Goal: Task Accomplishment & Management: Manage account settings

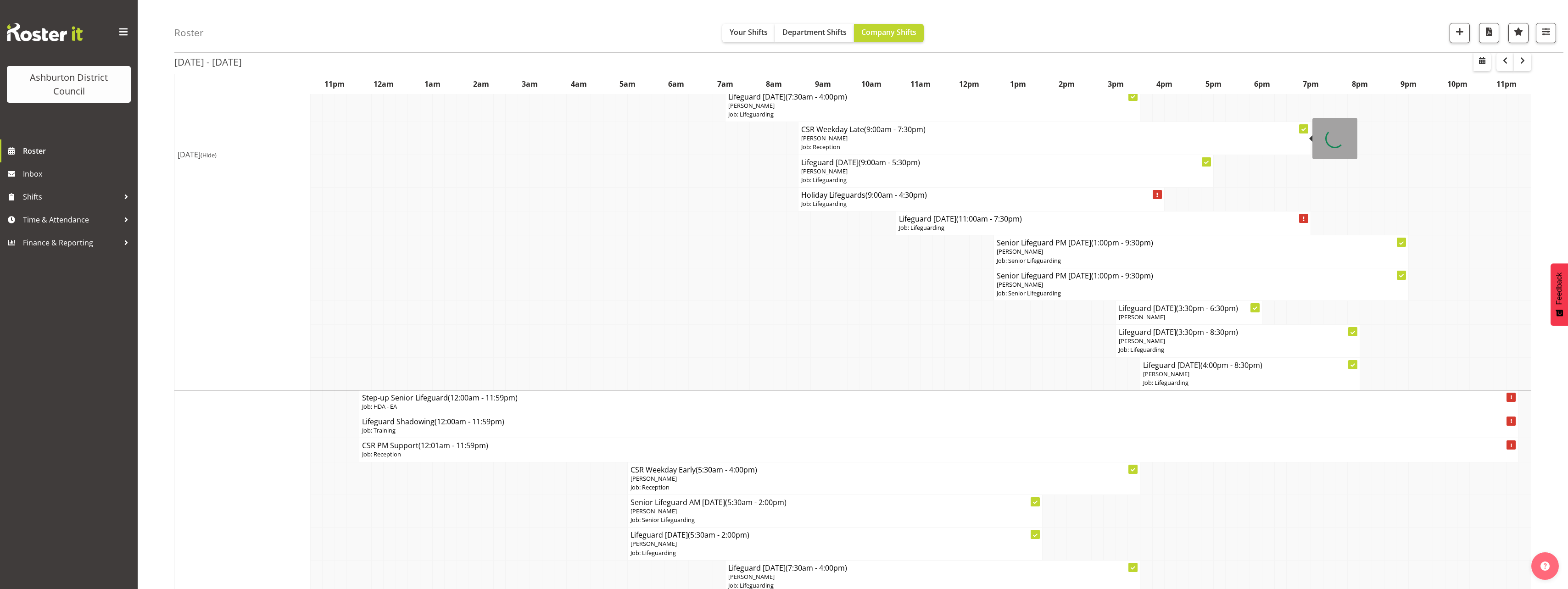
scroll to position [780, 0]
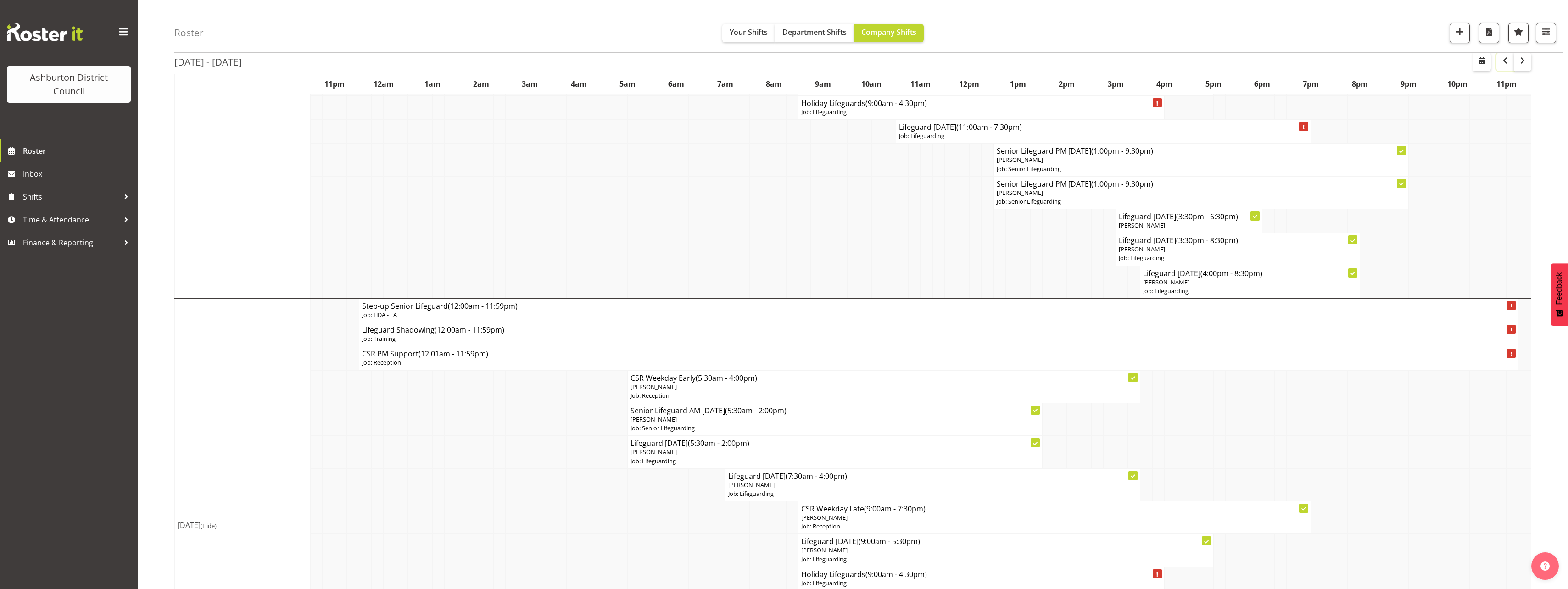
click at [1504, 62] on span "button" at bounding box center [1505, 60] width 11 height 11
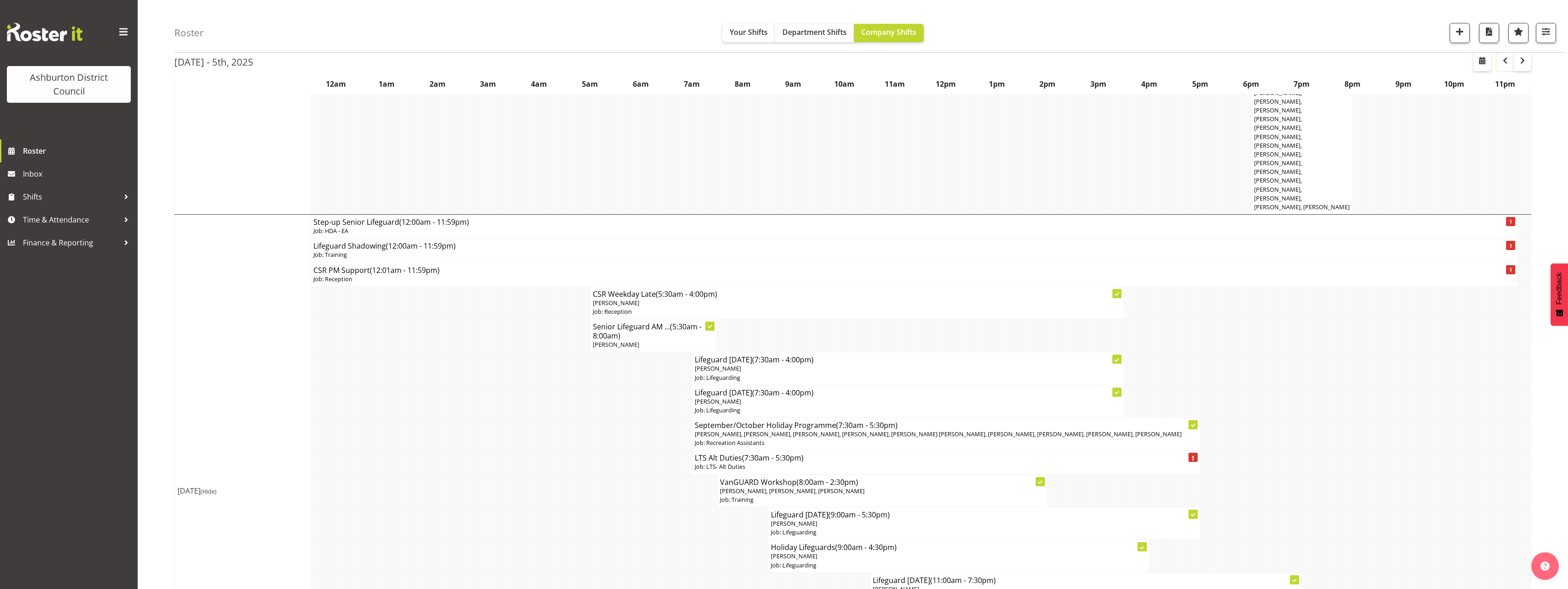
scroll to position [780, 0]
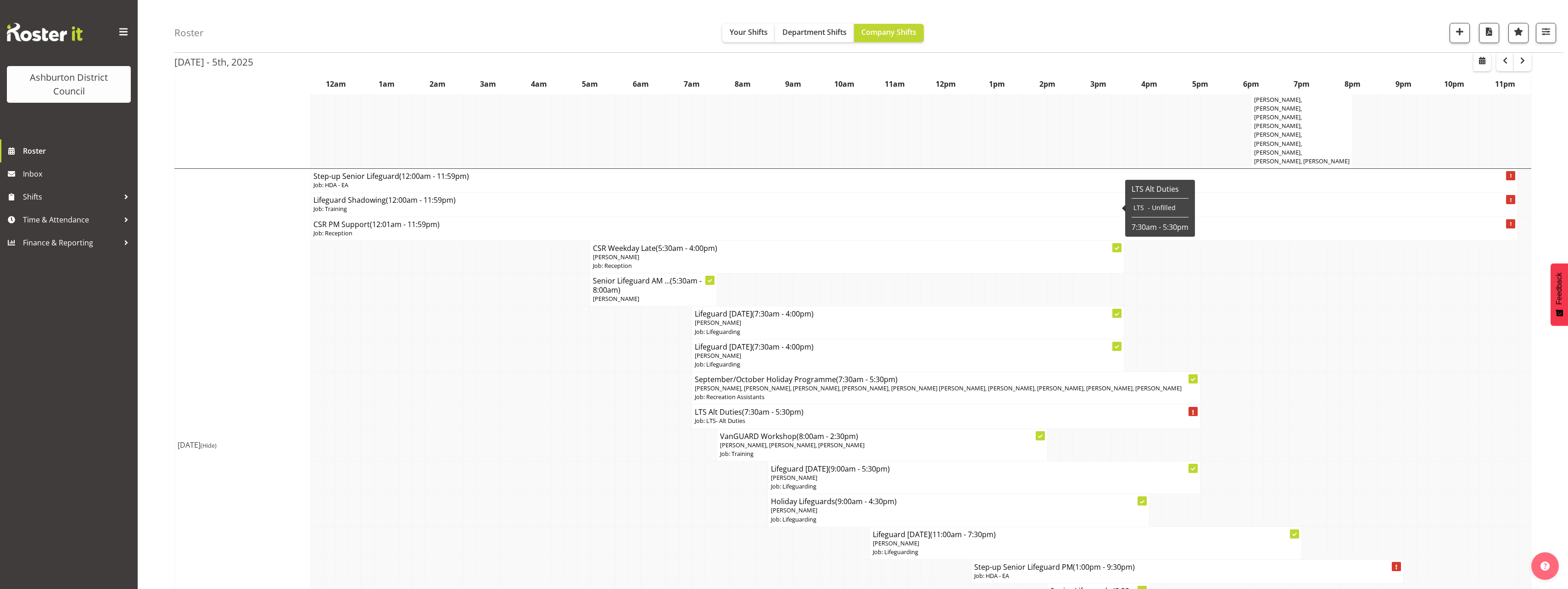
click at [753, 318] on p "[PERSON_NAME]" at bounding box center [907, 323] width 426 height 9
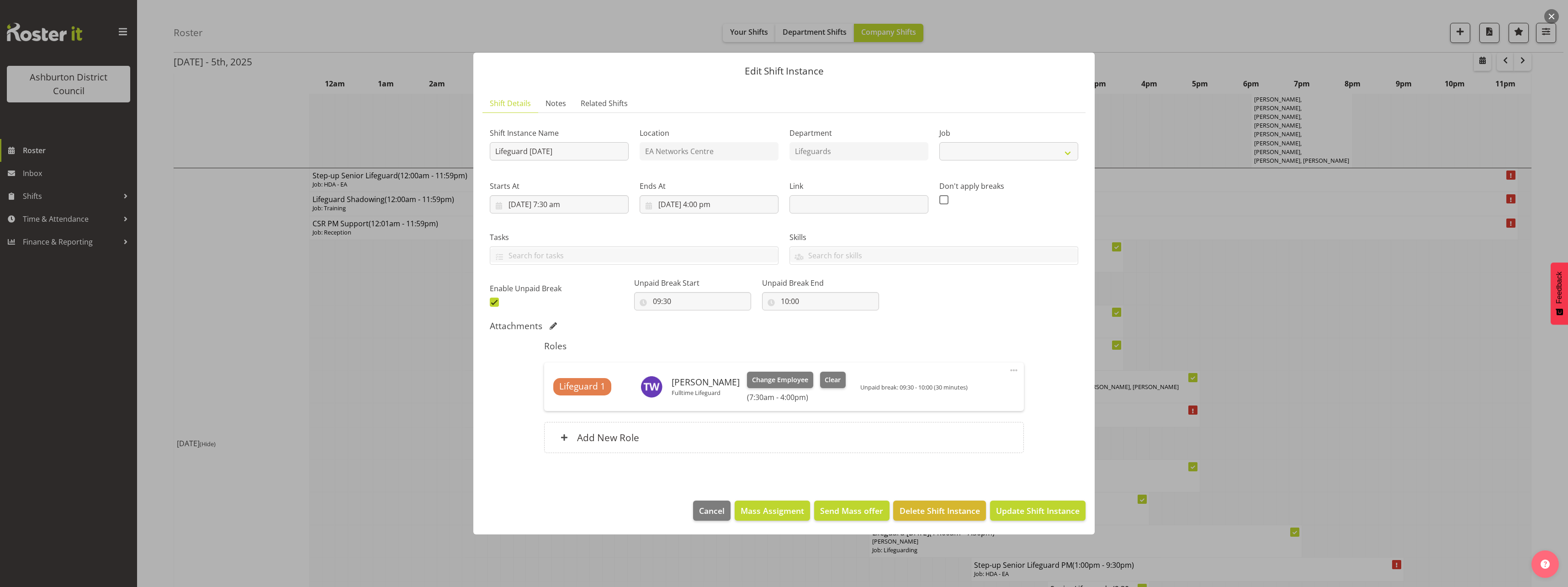
select select "38"
click at [393, 380] on div at bounding box center [784, 294] width 1568 height 587
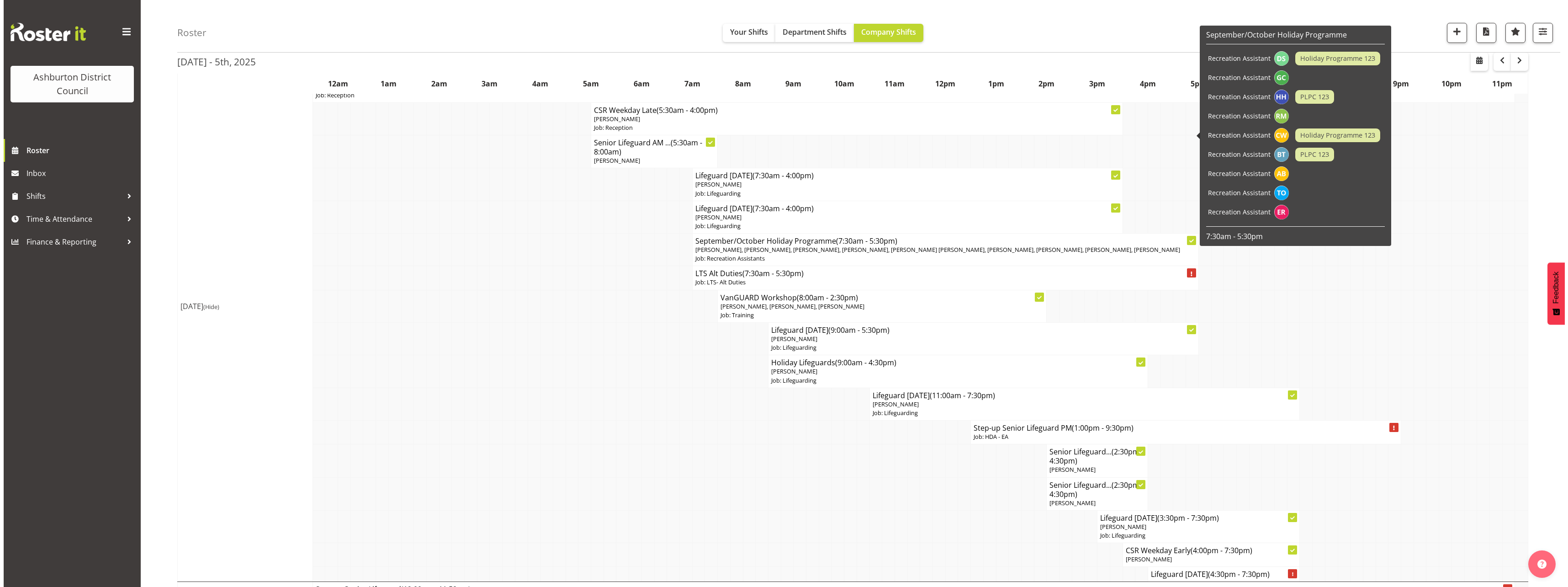
scroll to position [731, 0]
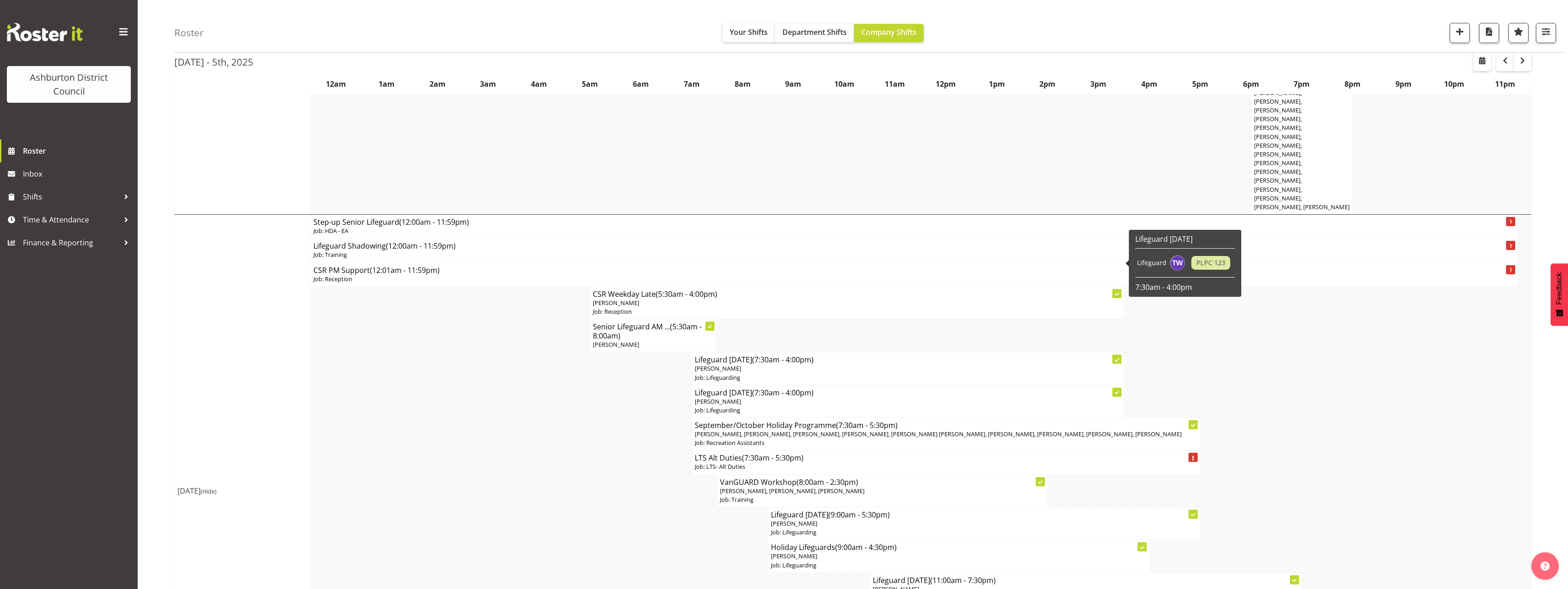
click at [727, 364] on span "[PERSON_NAME]" at bounding box center [718, 368] width 46 height 9
select select
select select "9"
select select "2025"
select select "7"
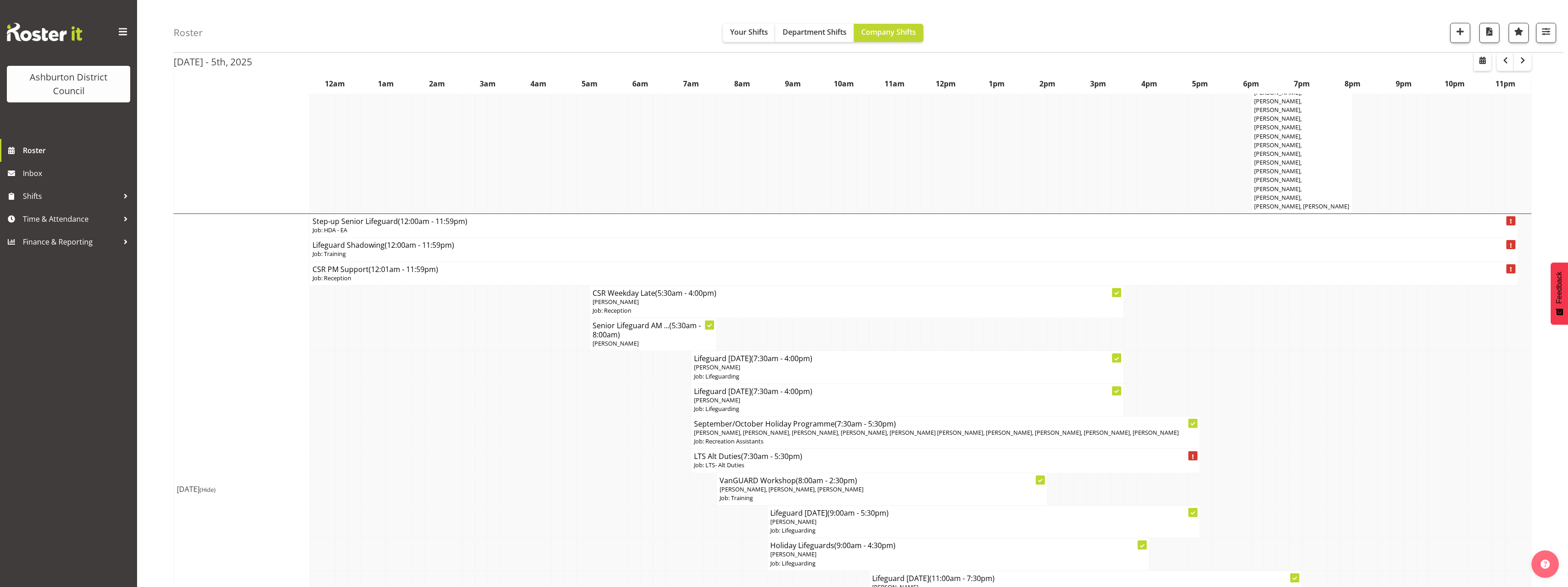
select select "30"
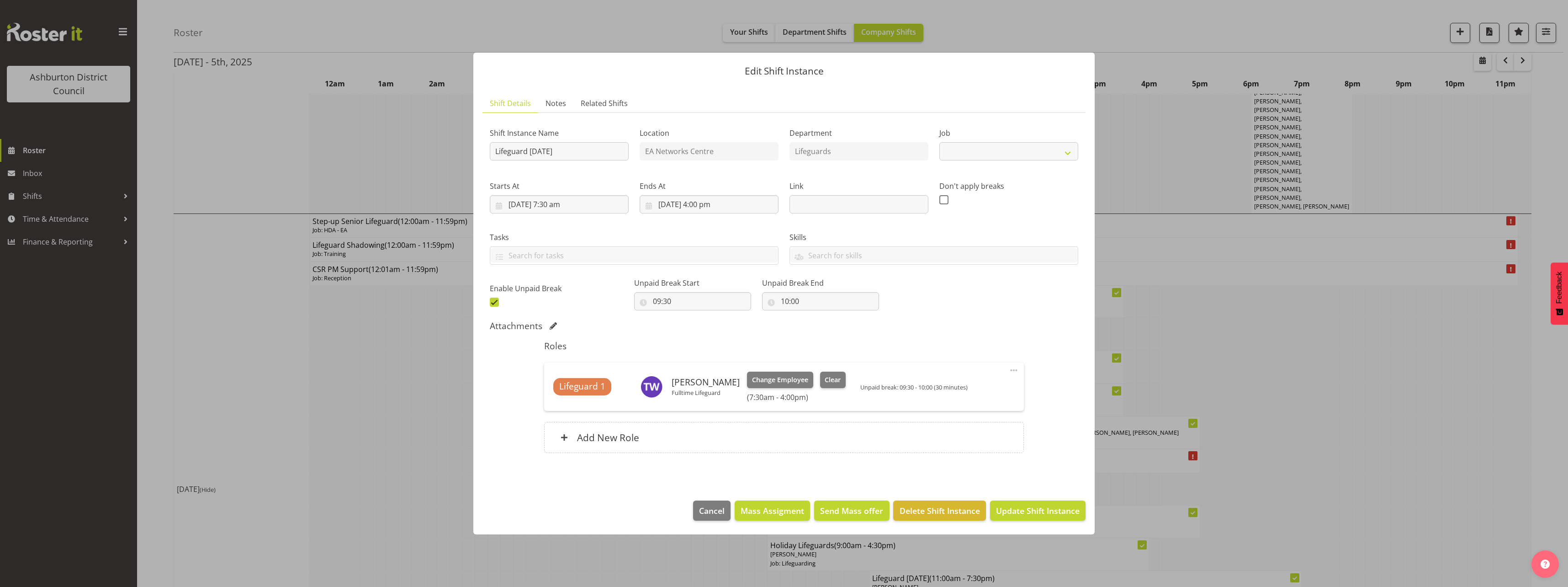
select select "38"
click at [825, 379] on span "Clear" at bounding box center [833, 379] width 16 height 10
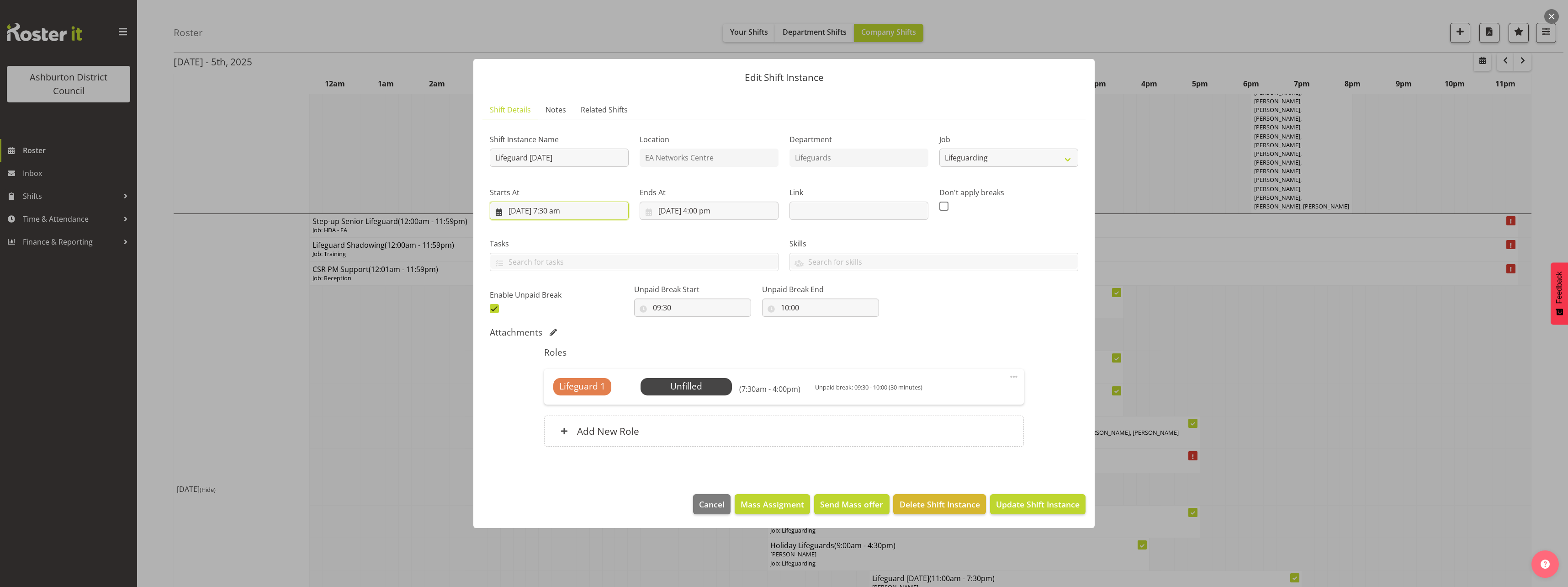
click at [556, 212] on input "[DATE] 7:30 am" at bounding box center [559, 211] width 139 height 18
click at [558, 406] on select "00 01 02 03 04 05 06 07 08 09 10 11 12 13 14 15 16 17 18 19 20 21 22 23" at bounding box center [559, 405] width 21 height 18
select select "5"
click at [549, 396] on select "00 01 02 03 04 05 06 07 08 09 10 11 12 13 14 15 16 17 18 19 20 21 22 23" at bounding box center [559, 405] width 21 height 18
type input "[DATE] 5:30 am"
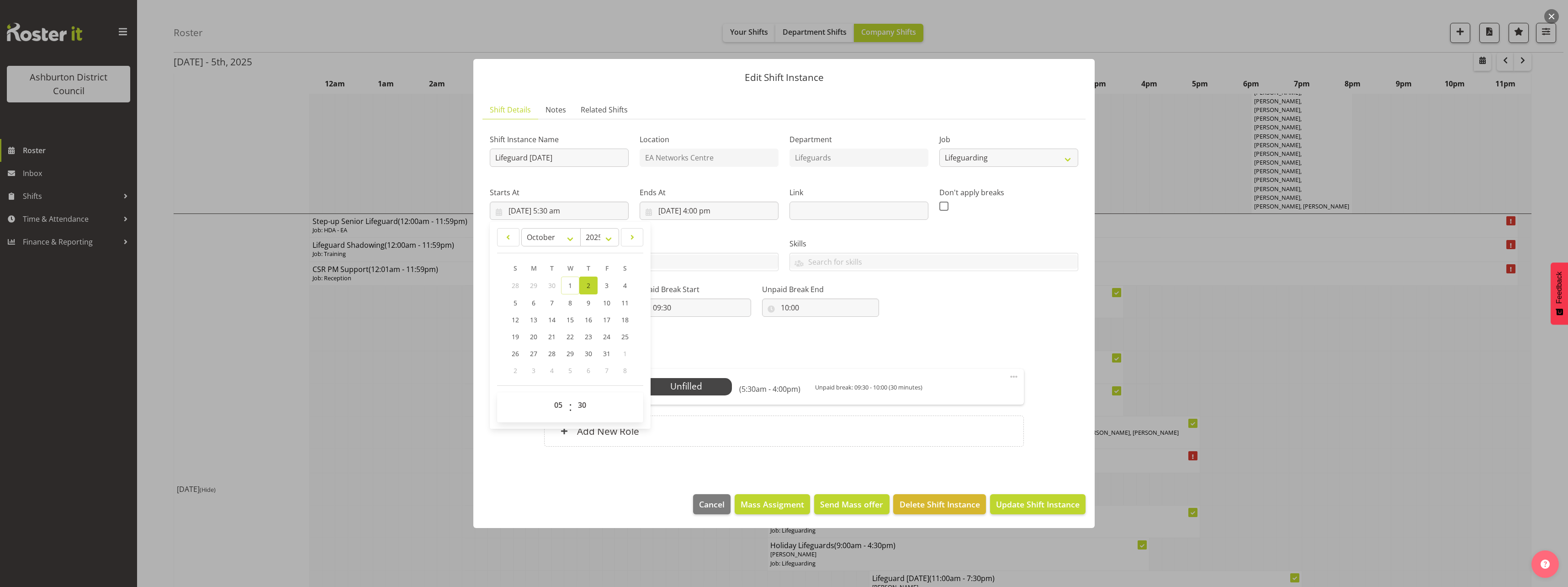
click at [920, 323] on div "Shift Instance Name Lifeguard [DATE] Location EA Networks Centre Department Lif…" at bounding box center [784, 292] width 589 height 331
click at [697, 213] on input "[DATE] 4:00 pm" at bounding box center [709, 211] width 139 height 18
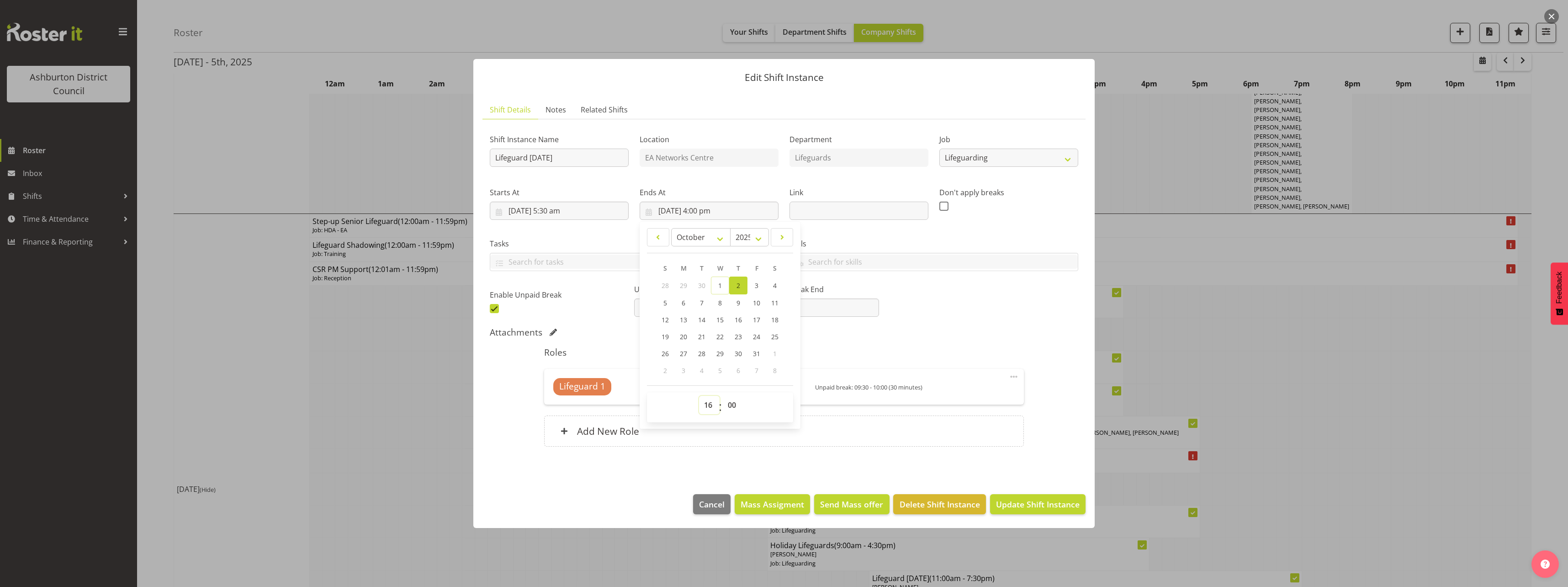
click at [707, 407] on select "00 01 02 03 04 05 06 07 08 09 10 11 12 13 14 15 16 17 18 19 20 21 22 23" at bounding box center [709, 405] width 21 height 18
select select "14"
click at [699, 396] on select "00 01 02 03 04 05 06 07 08 09 10 11 12 13 14 15 16 17 18 19 20 21 22 23" at bounding box center [709, 405] width 21 height 18
type input "[DATE] 2:00 pm"
click at [1034, 507] on span "Update Shift Instance" at bounding box center [1037, 504] width 83 height 12
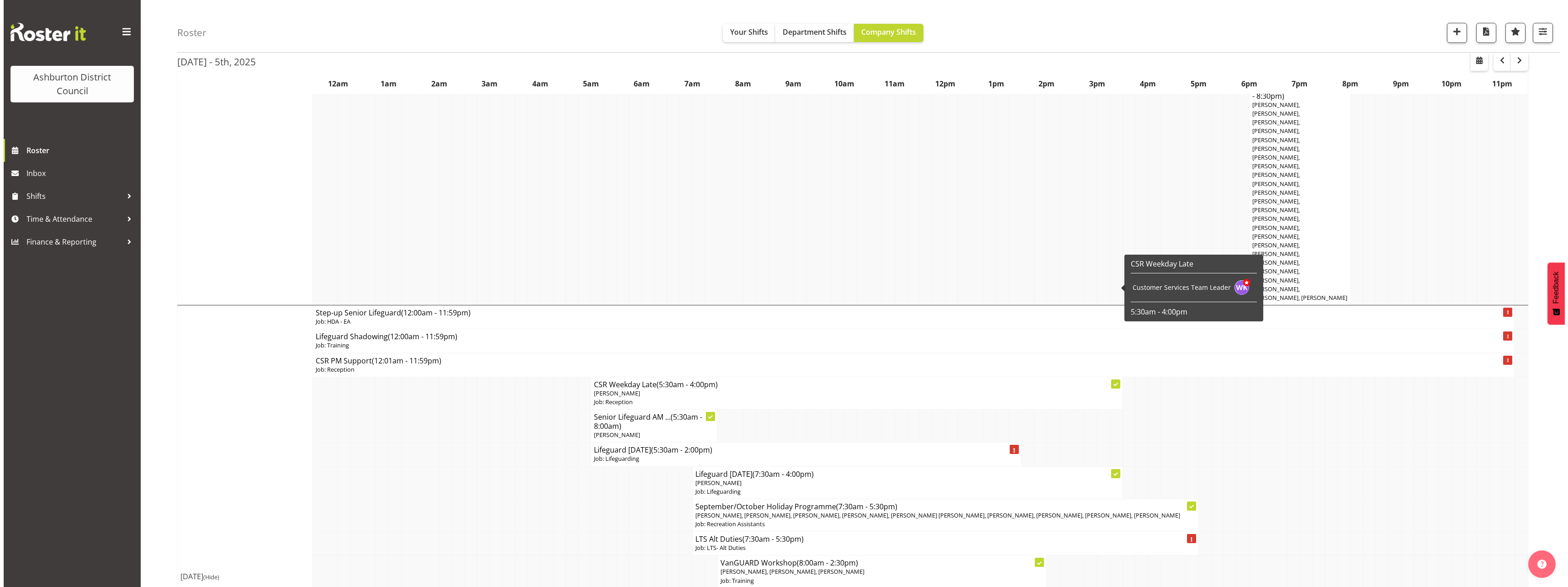
scroll to position [686, 0]
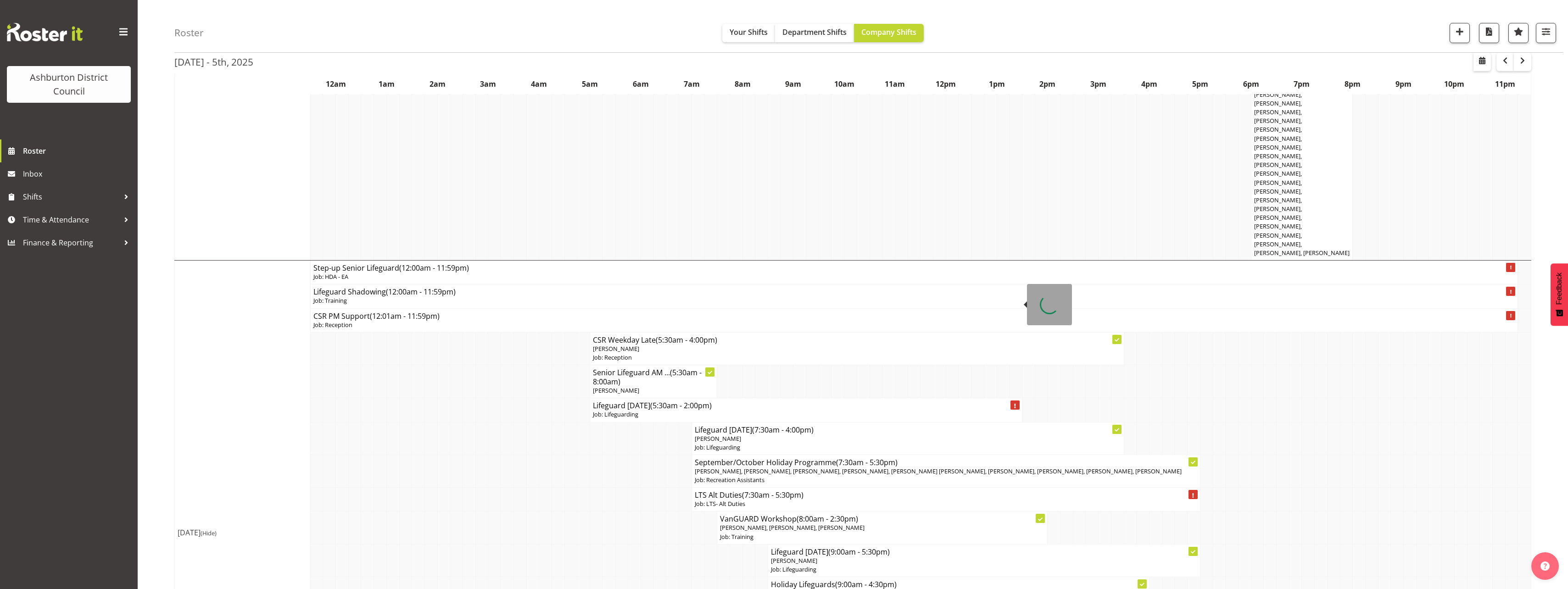
click at [609, 401] on h4 "Lifeguard [DATE] (5:30am - 2:00pm)" at bounding box center [806, 405] width 426 height 9
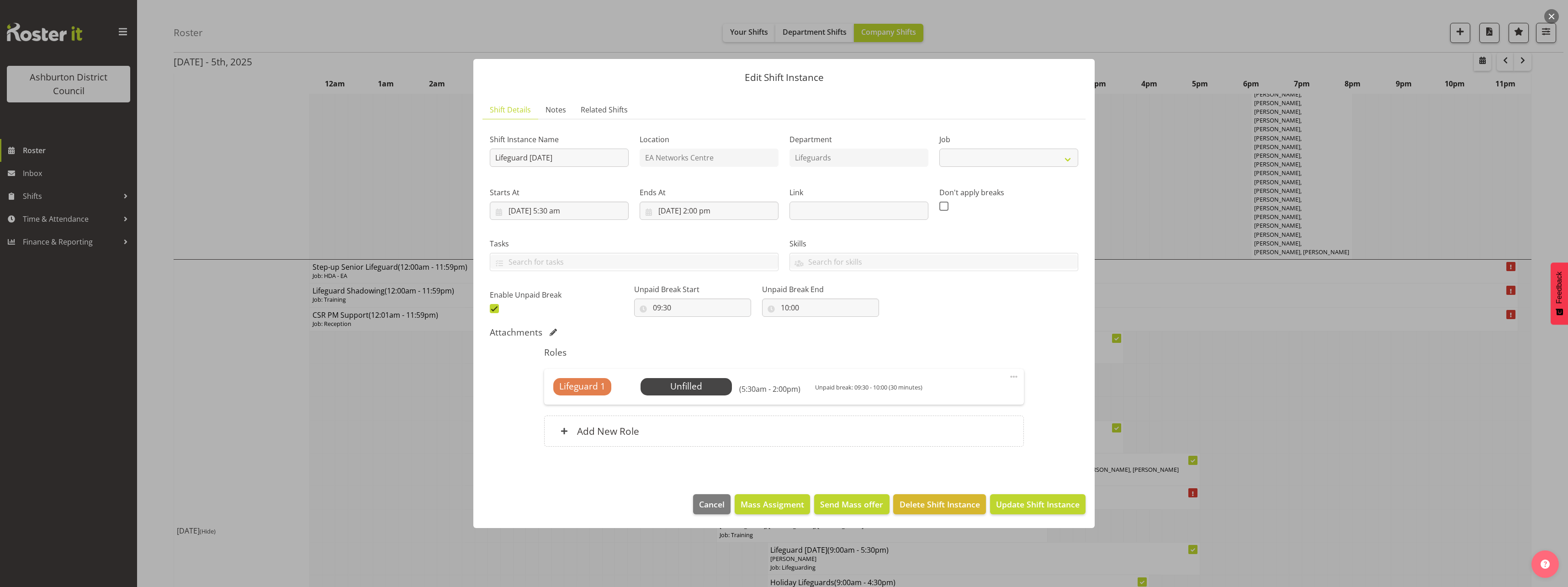
select select "38"
click at [667, 382] on span "Select Employee" at bounding box center [686, 387] width 68 height 13
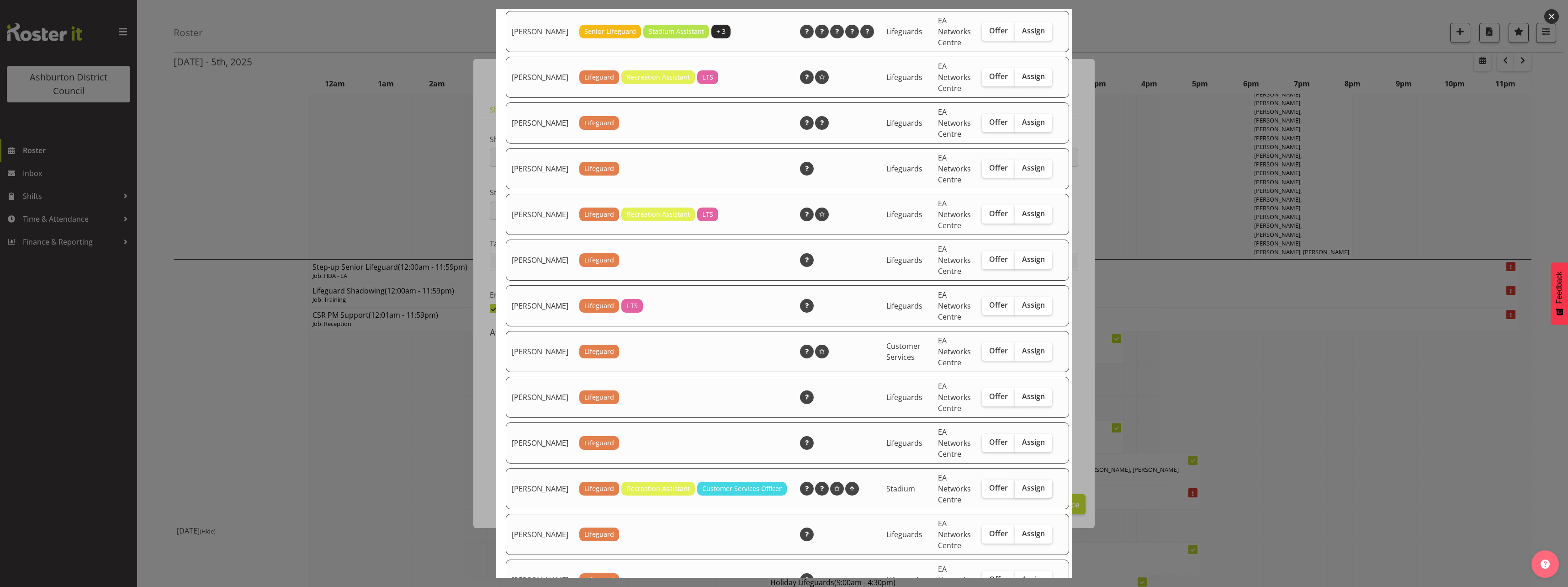
scroll to position [320, 0]
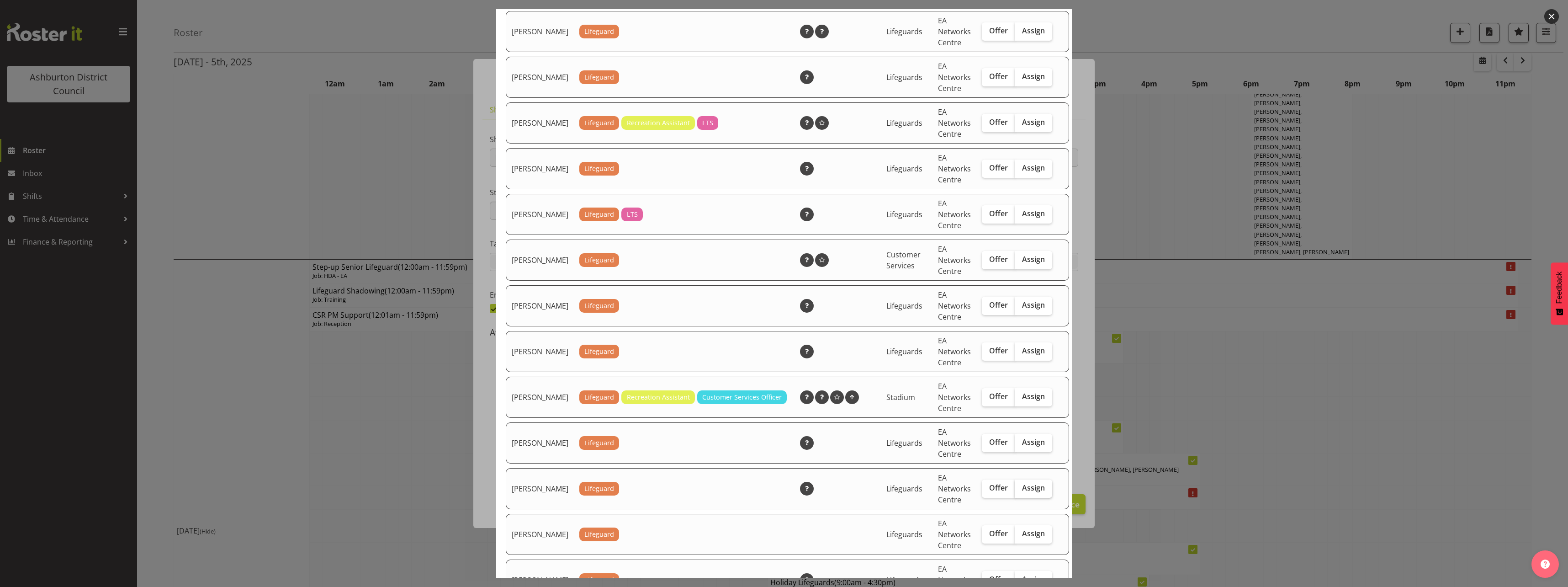
click at [1023, 492] on span "Assign" at bounding box center [1034, 487] width 23 height 9
click at [1021, 491] on input "Assign" at bounding box center [1018, 488] width 6 height 6
checkbox input "true"
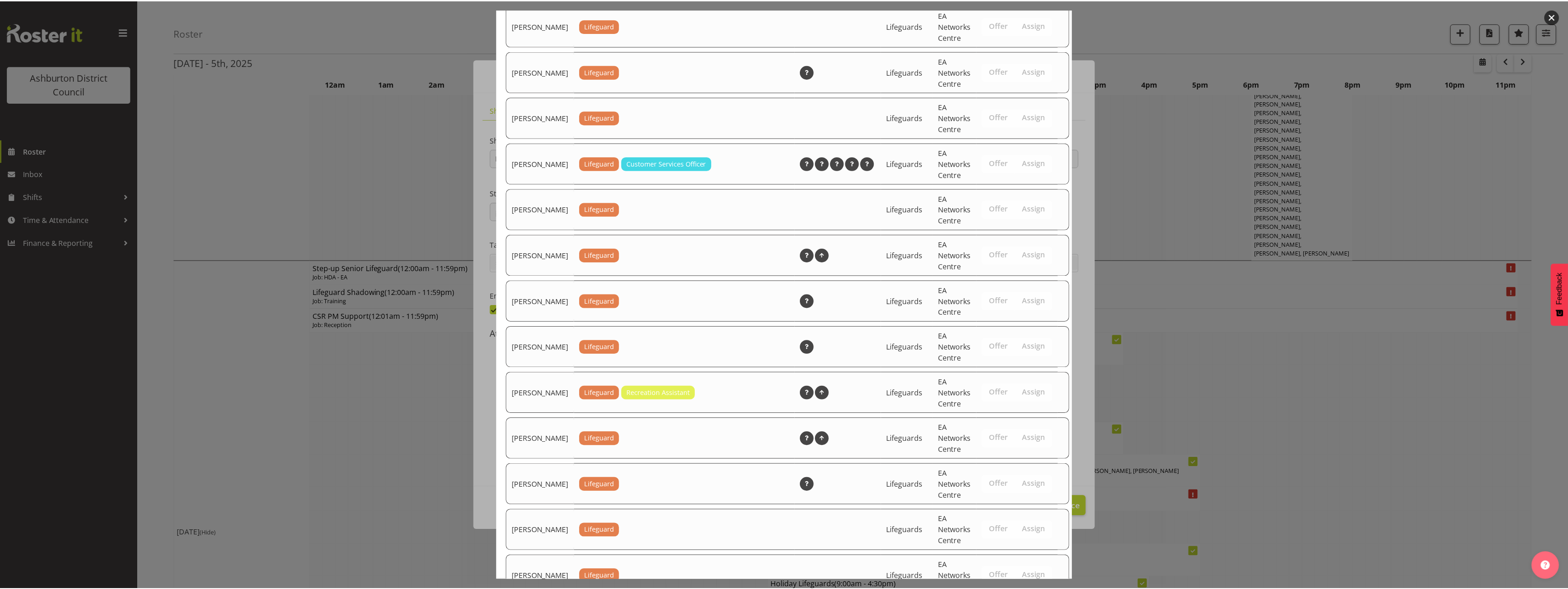
scroll to position [1191, 0]
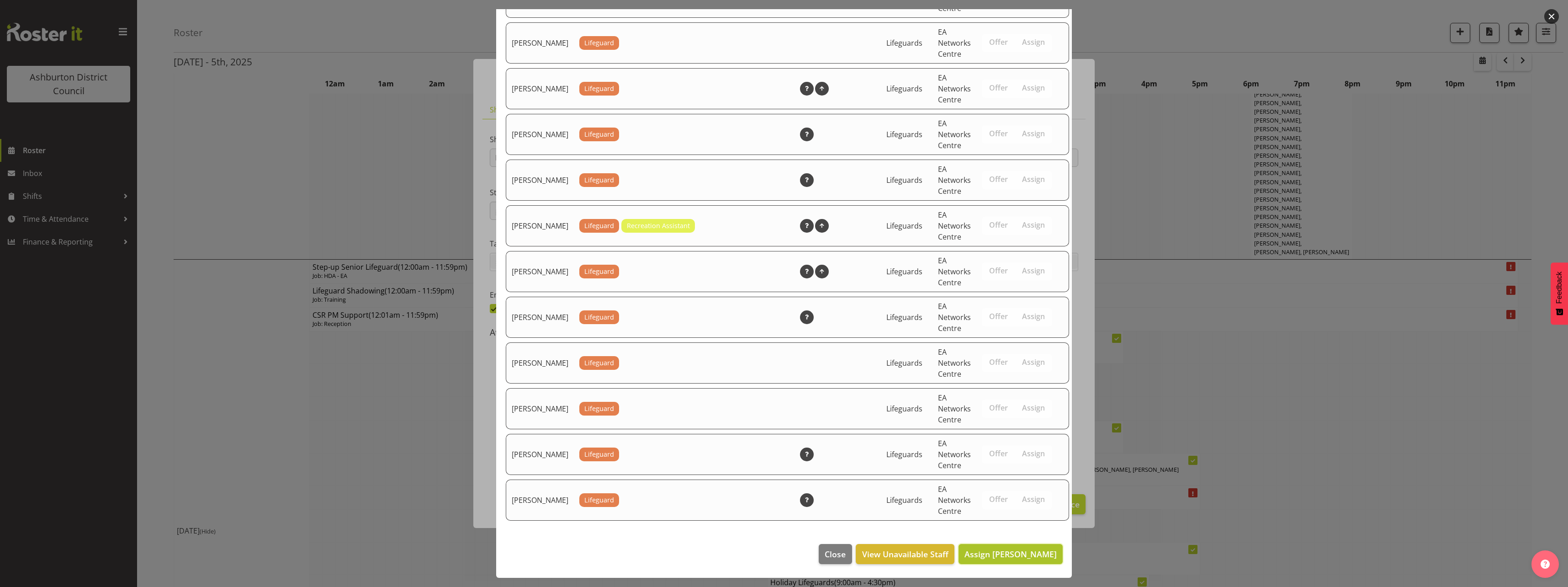
click at [1023, 555] on span "Assign [PERSON_NAME]" at bounding box center [1010, 554] width 93 height 11
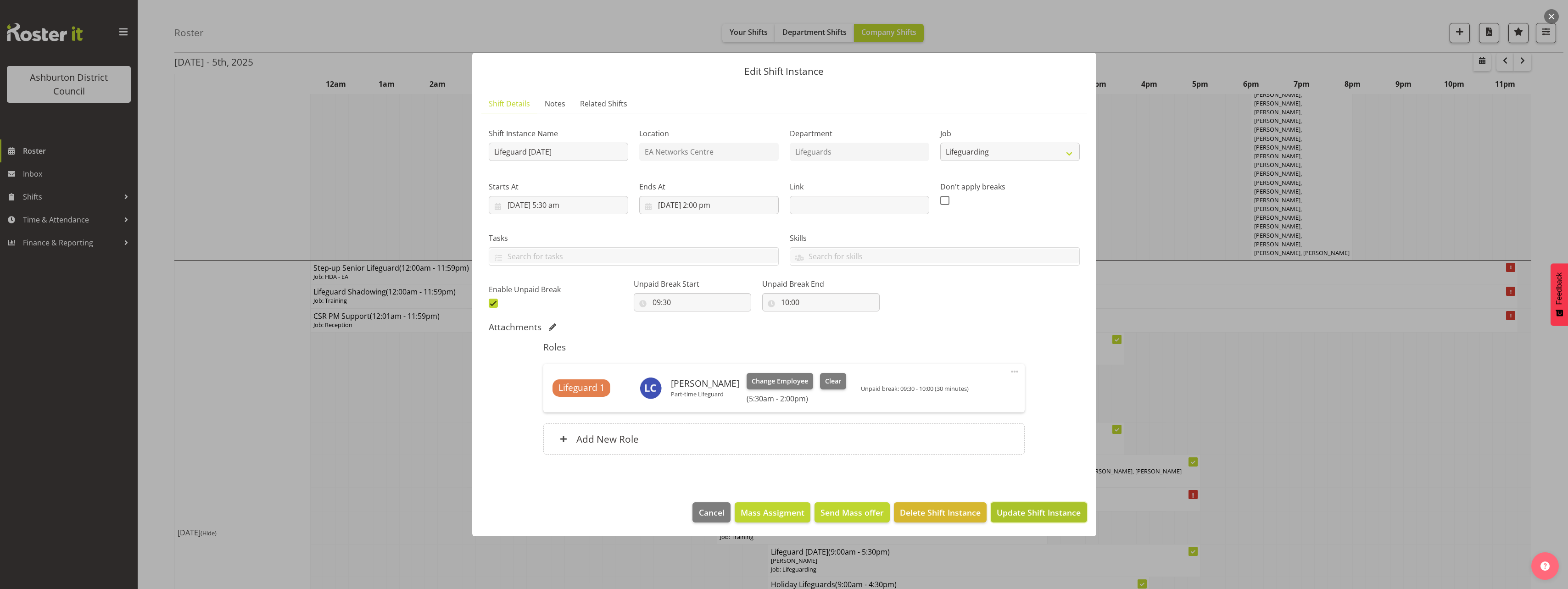
click at [1010, 510] on span "Update Shift Instance" at bounding box center [1038, 513] width 84 height 12
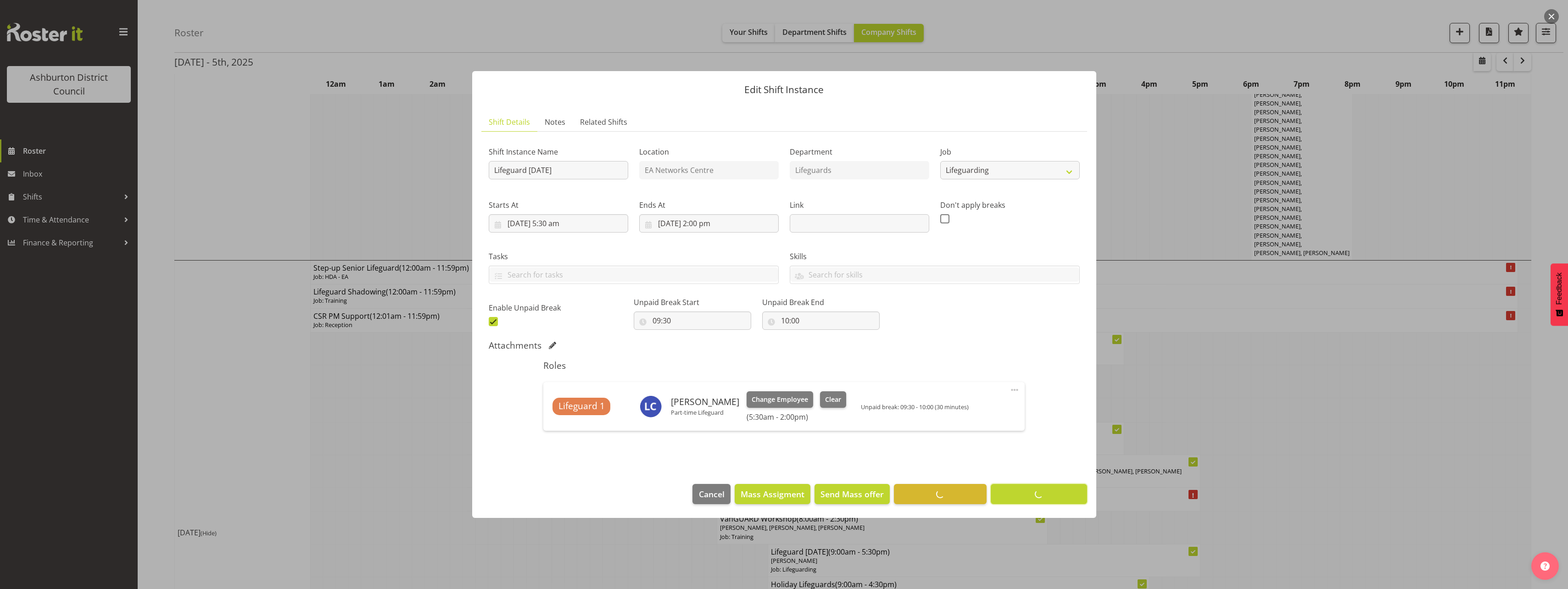
scroll to position [0, 0]
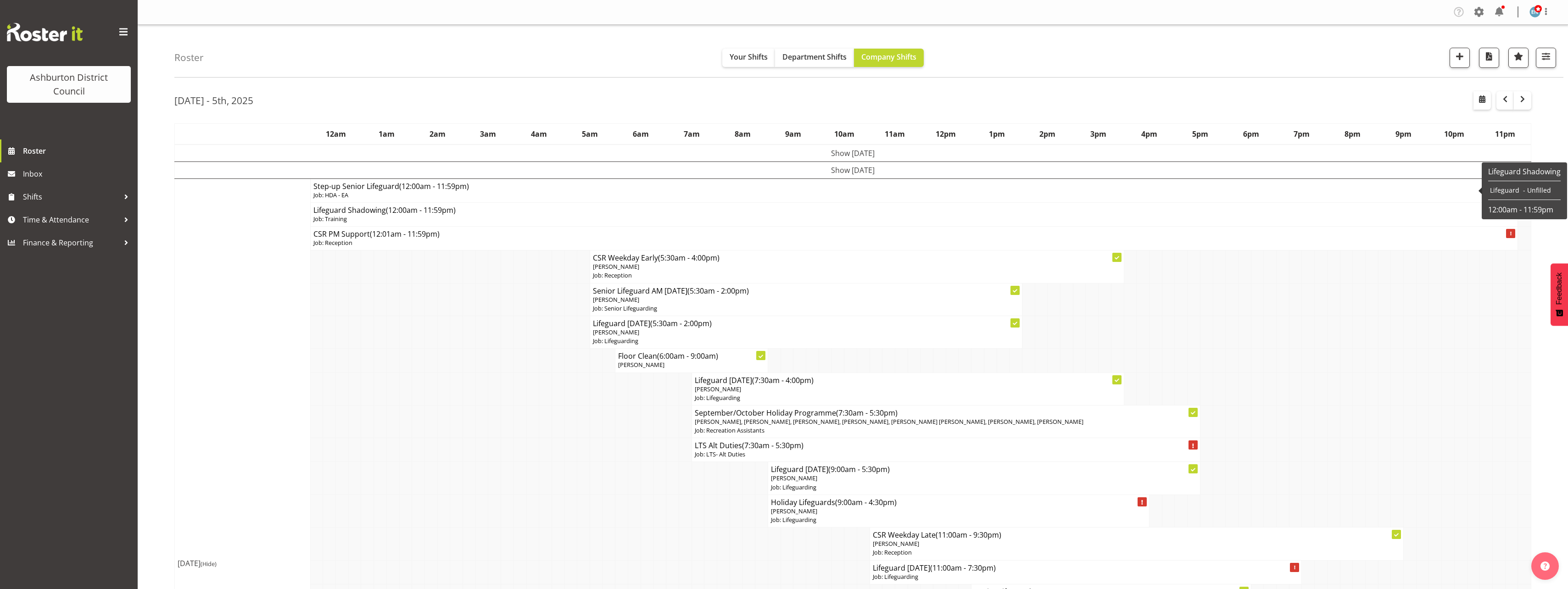
click at [336, 193] on p "Job: HDA - EA" at bounding box center [915, 195] width 1202 height 9
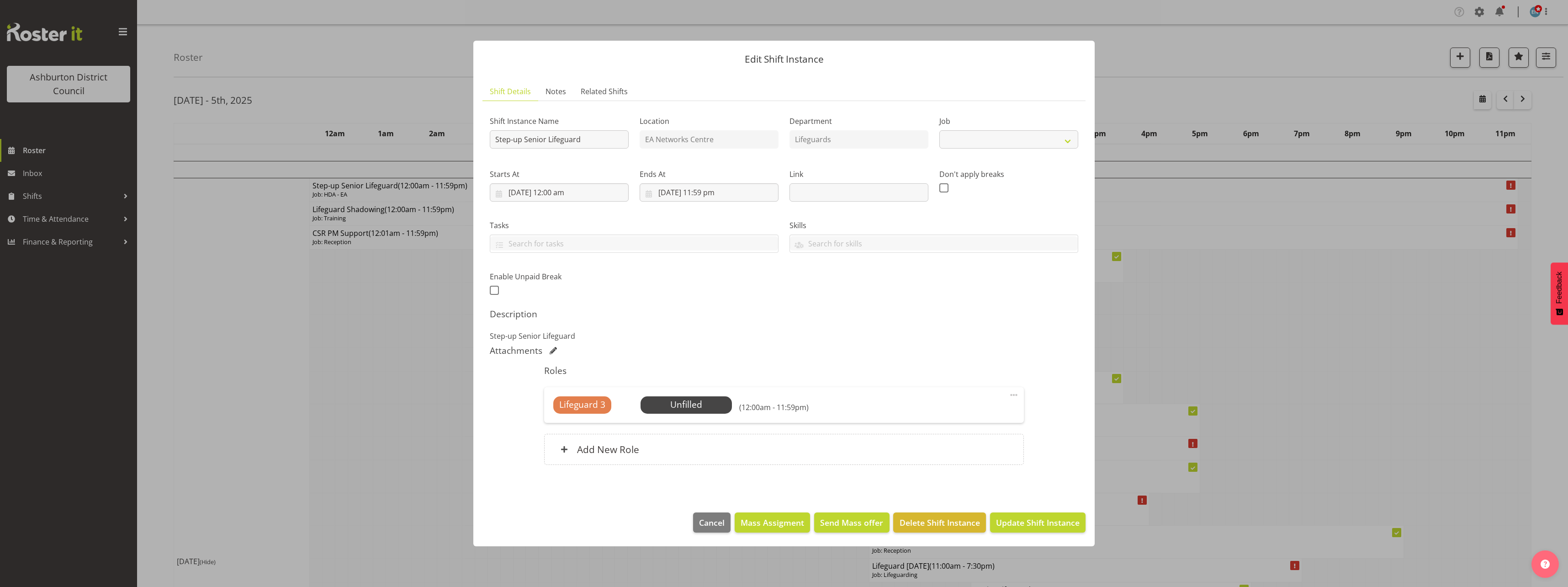
select select "34"
click at [147, 228] on div at bounding box center [784, 294] width 1568 height 587
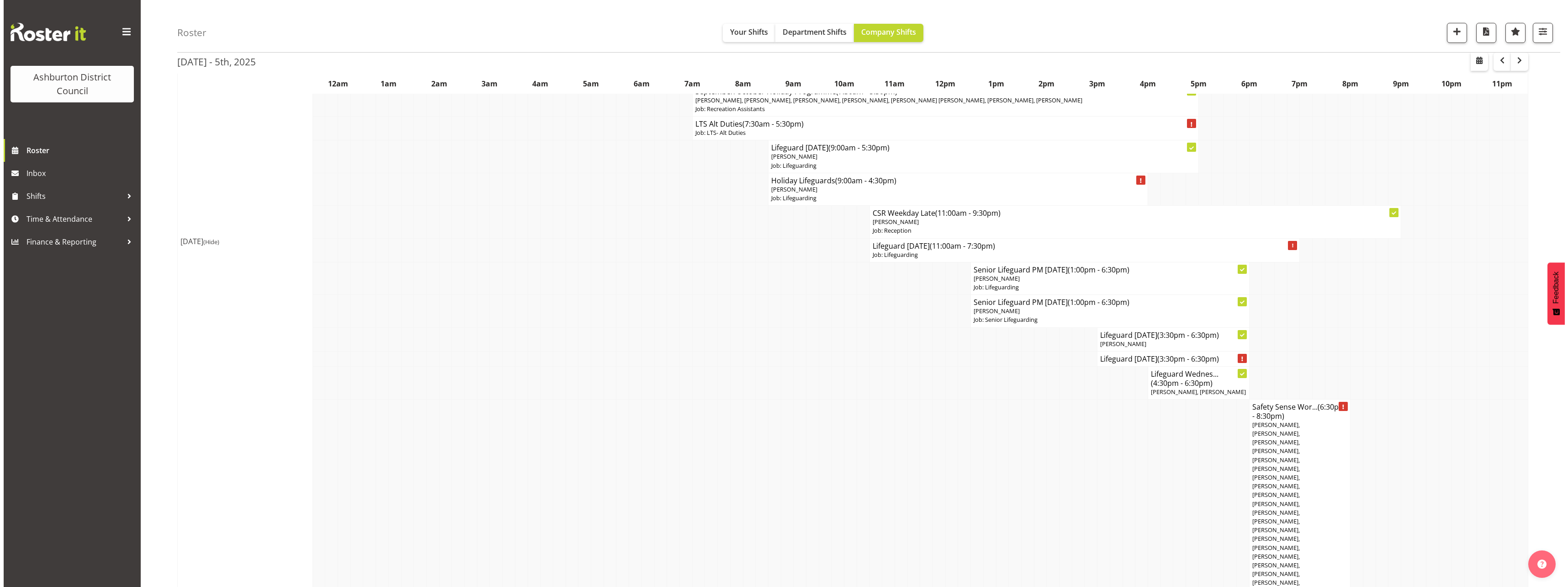
scroll to position [594, 0]
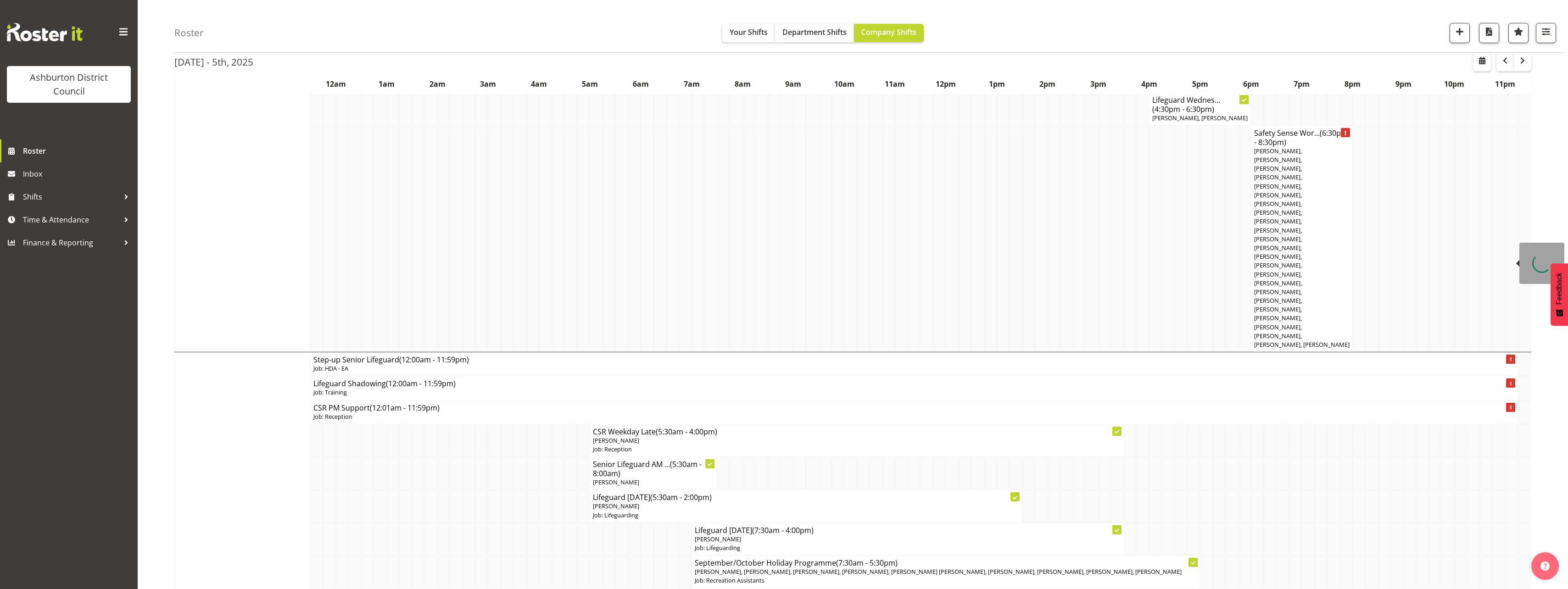
click at [328, 364] on p "Job: HDA - EA" at bounding box center [915, 368] width 1202 height 9
select select
select select "9"
select select "2025"
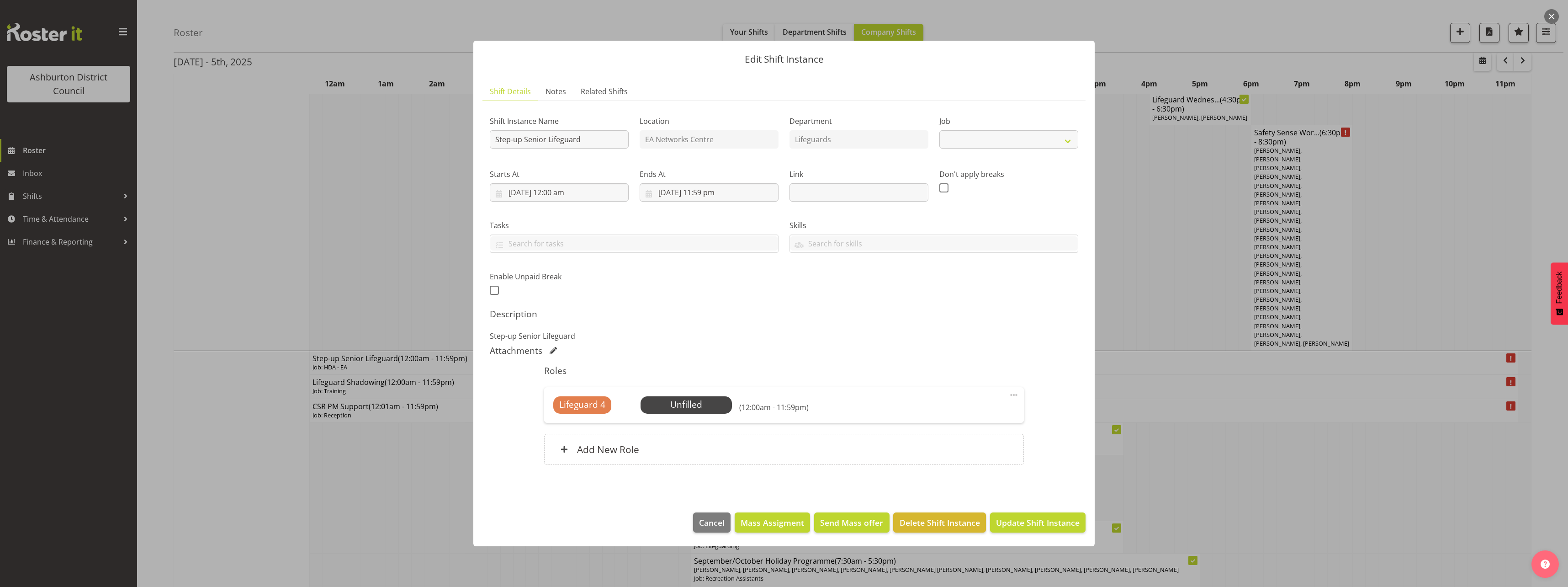
select select "34"
click at [569, 192] on input "[DATE] 12:00 am" at bounding box center [559, 192] width 139 height 18
click at [554, 387] on select "00 01 02 03 04 05 06 07 08 09 10 11 12 13 14 15 16 17 18 19 20 21 22 23" at bounding box center [559, 387] width 21 height 18
select select "5"
click at [549, 378] on select "00 01 02 03 04 05 06 07 08 09 10 11 12 13 14 15 16 17 18 19 20 21 22 23" at bounding box center [559, 387] width 21 height 18
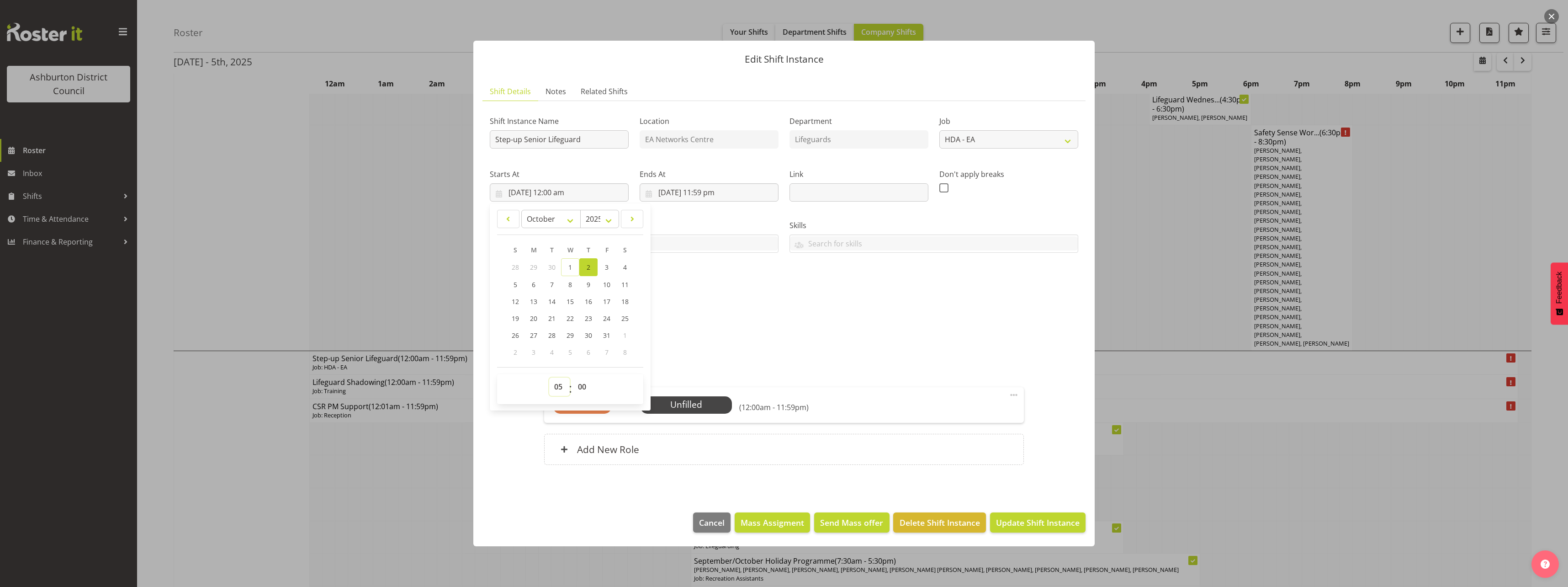
type input "[DATE] 5:00 am"
click at [562, 384] on select "00 01 02 03 04 05 06 07 08 09 10 11 12 13 14 15 16 17 18 19 20 21 22 23" at bounding box center [559, 387] width 21 height 18
select select "7"
click at [549, 378] on select "00 01 02 03 04 05 06 07 08 09 10 11 12 13 14 15 16 17 18 19 20 21 22 23" at bounding box center [559, 387] width 21 height 18
type input "[DATE] 7:00 am"
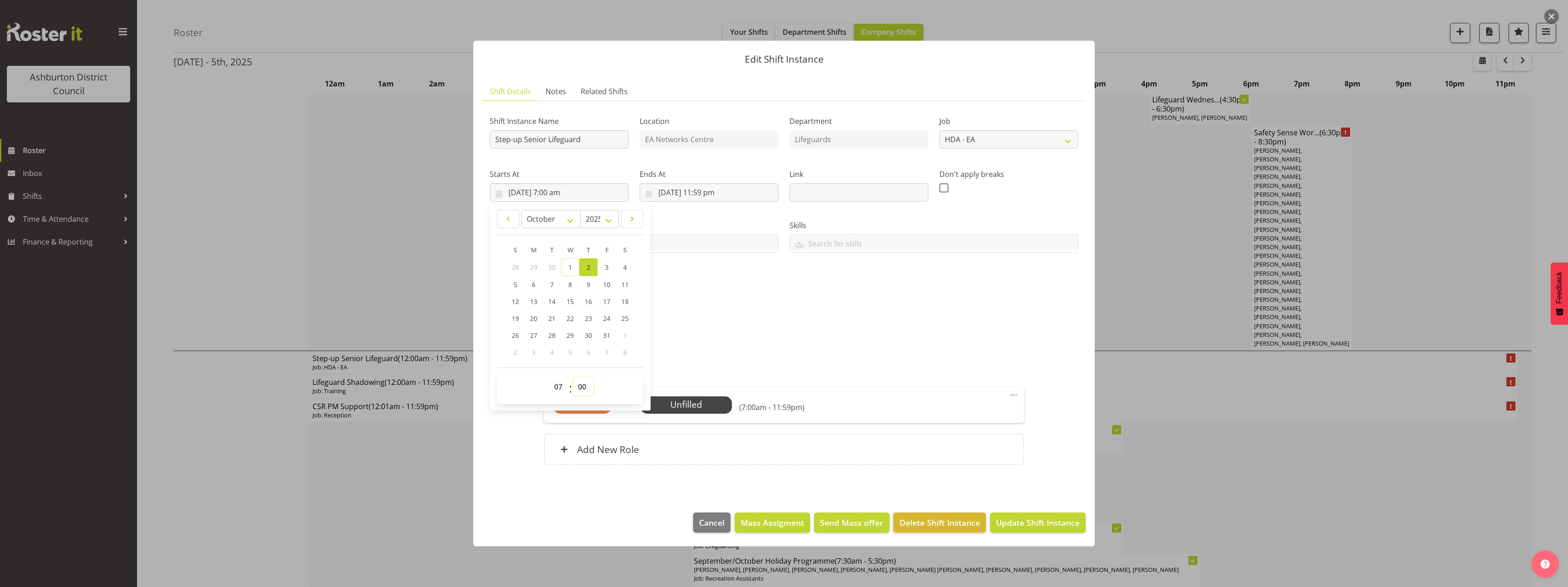
click at [589, 386] on select "00 01 02 03 04 05 06 07 08 09 10 11 12 13 14 15 16 17 18 19 20 21 22 23 24 25 2…" at bounding box center [583, 387] width 21 height 18
select select "30"
click at [573, 378] on select "00 01 02 03 04 05 06 07 08 09 10 11 12 13 14 15 16 17 18 19 20 21 22 23 24 25 2…" at bounding box center [583, 387] width 21 height 18
type input "[DATE] 7:30 am"
click at [795, 288] on div "Shift Instance Name Step-up Senior Lifeguard Location EA Networks Centre Depart…" at bounding box center [784, 203] width 600 height 200
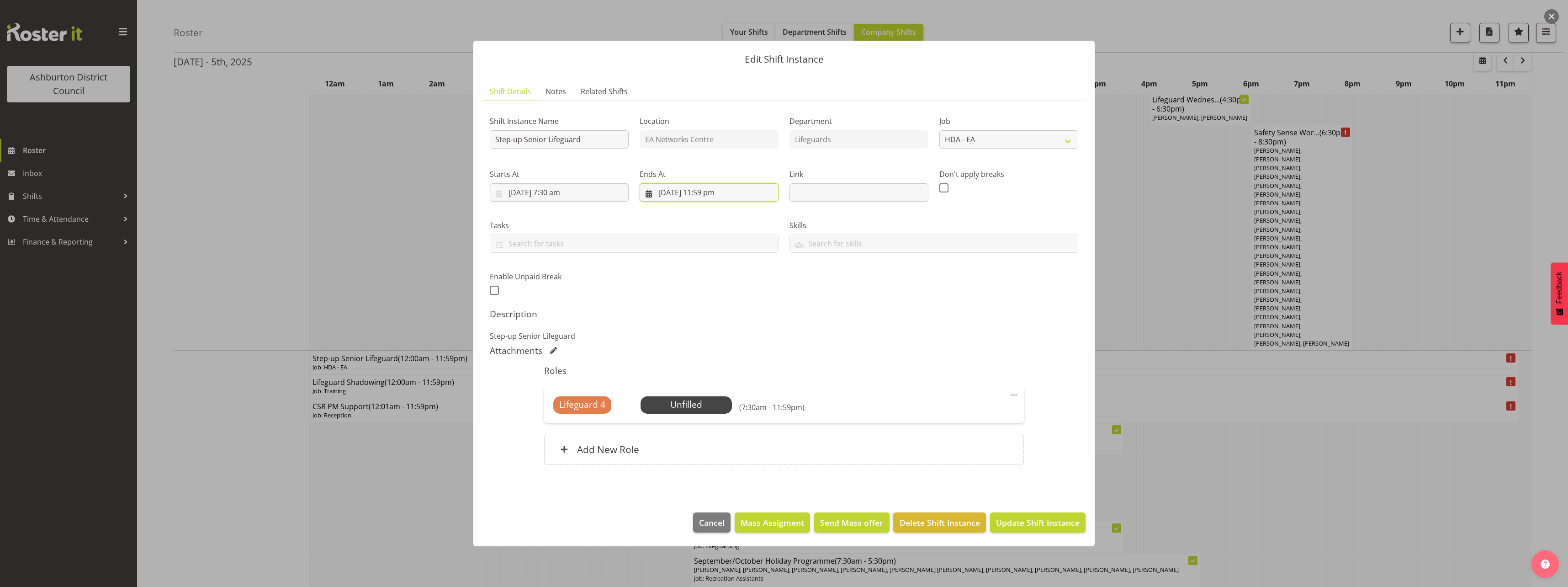
click at [697, 187] on input "[DATE] 11:59 pm" at bounding box center [709, 192] width 139 height 18
click at [704, 389] on select "00 01 02 03 04 05 06 07 08 09 10 11 12 13 14 15 16 17 18 19 20 21 22 23" at bounding box center [709, 387] width 21 height 18
select select "15"
click at [699, 378] on select "00 01 02 03 04 05 06 07 08 09 10 11 12 13 14 15 16 17 18 19 20 21 22 23" at bounding box center [709, 387] width 21 height 18
type input "[DATE] 3:59 pm"
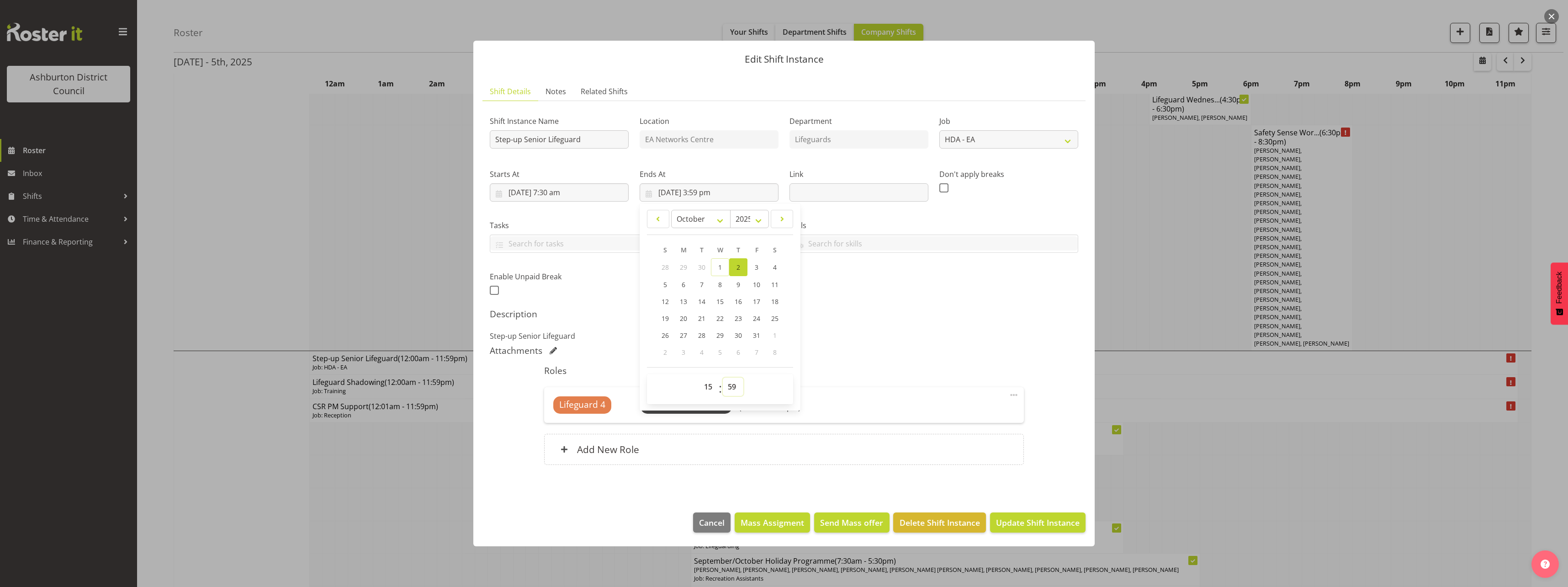
click at [736, 385] on select "00 01 02 03 04 05 06 07 08 09 10 11 12 13 14 15 16 17 18 19 20 21 22 23 24 25 2…" at bounding box center [733, 387] width 21 height 18
select select "0"
click at [723, 378] on select "00 01 02 03 04 05 06 07 08 09 10 11 12 13 14 15 16 17 18 19 20 21 22 23 24 25 2…" at bounding box center [733, 387] width 21 height 18
type input "[DATE] 3:00 pm"
click at [954, 328] on div "Description Step-up Senior Lifeguard" at bounding box center [784, 325] width 589 height 33
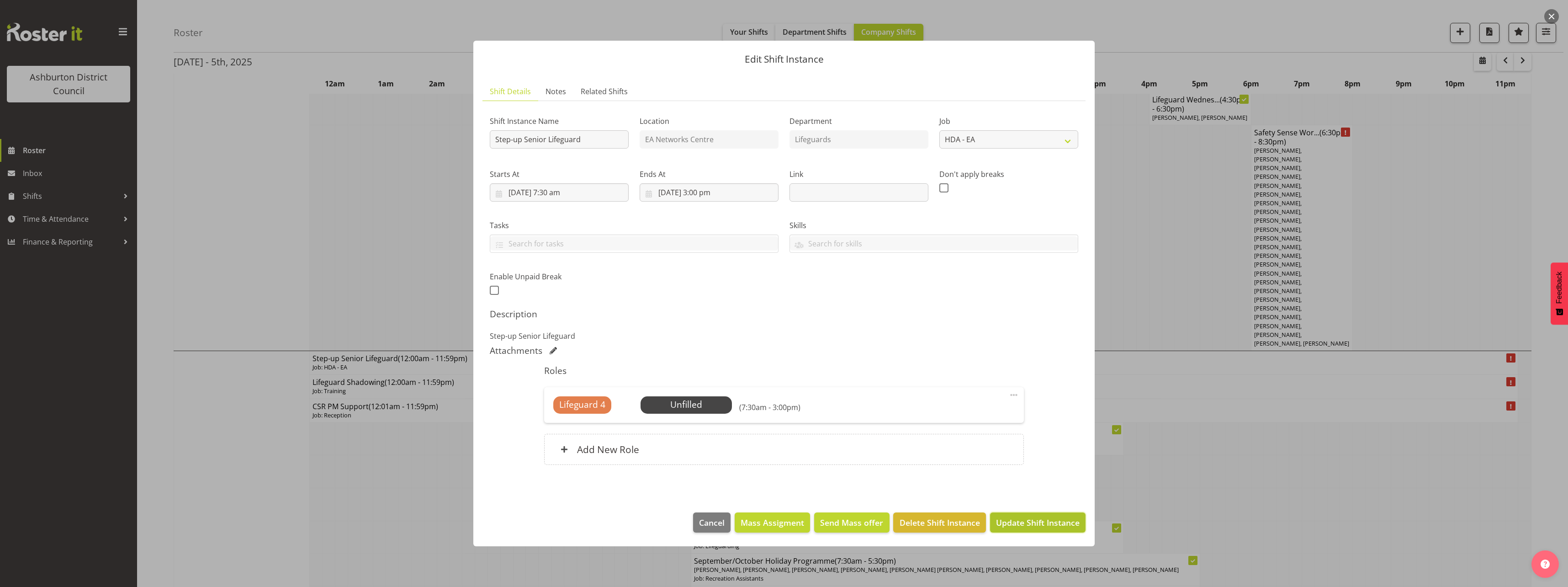
click at [1029, 521] on span "Update Shift Instance" at bounding box center [1037, 522] width 83 height 12
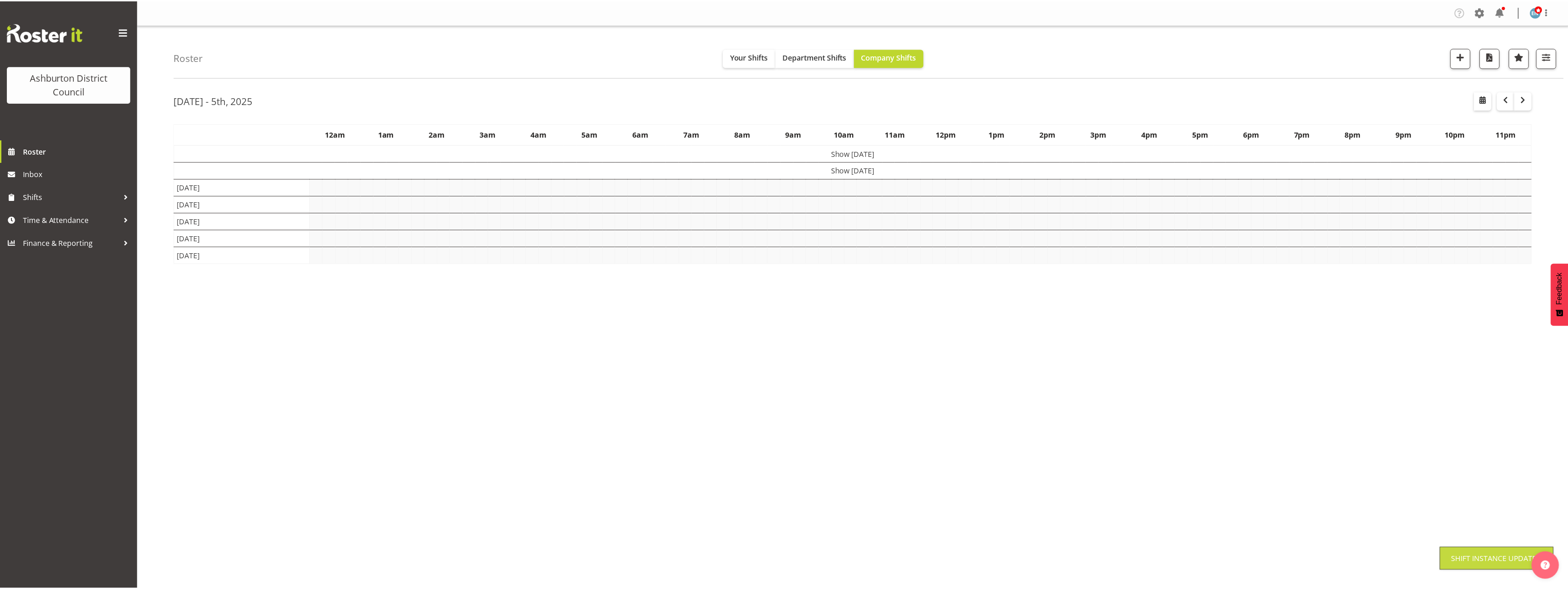
scroll to position [0, 0]
